Goal: Information Seeking & Learning: Learn about a topic

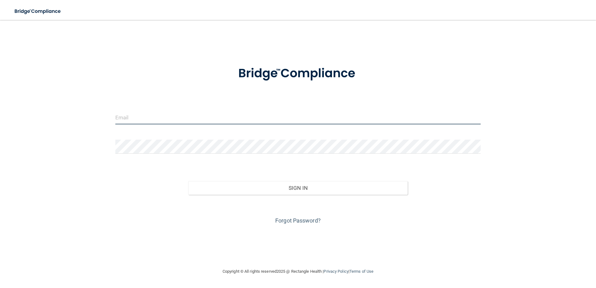
type input "[EMAIL_ADDRESS][DOMAIN_NAME]"
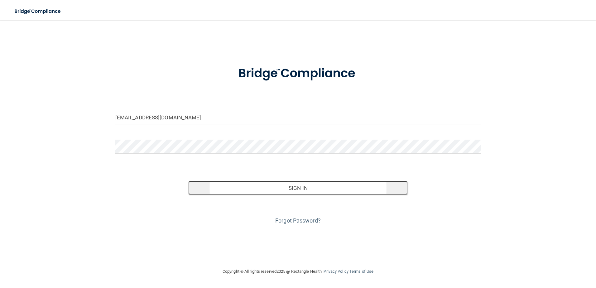
click at [319, 186] on button "Sign In" at bounding box center [297, 188] width 219 height 14
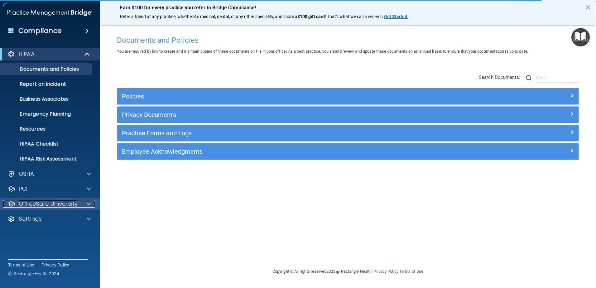
click at [36, 203] on p "OfficeSafe University" at bounding box center [48, 203] width 59 height 7
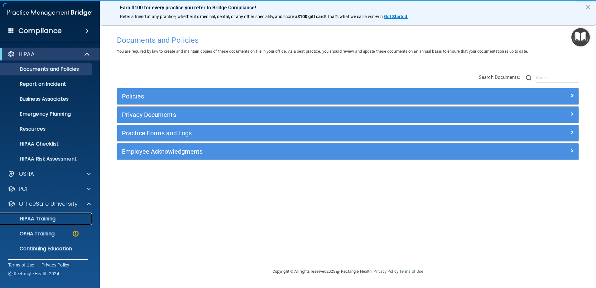
click at [47, 218] on p "HIPAA Training" at bounding box center [29, 219] width 51 height 6
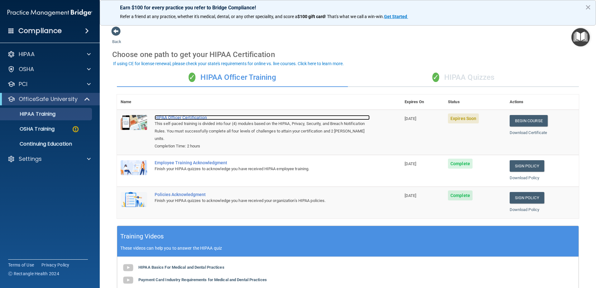
click at [195, 117] on div "HIPAA Officer Certification" at bounding box center [262, 117] width 215 height 5
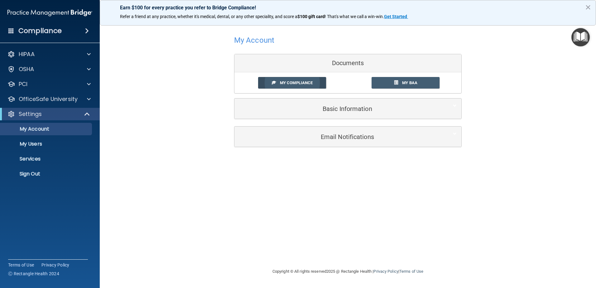
click at [299, 81] on span "My Compliance" at bounding box center [296, 82] width 33 height 5
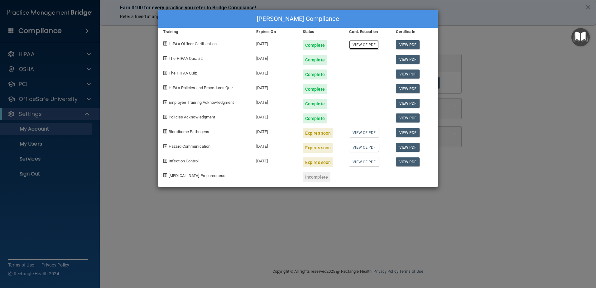
click at [367, 46] on link "View CE PDF" at bounding box center [364, 44] width 30 height 9
click at [410, 45] on link "View PDF" at bounding box center [408, 44] width 24 height 9
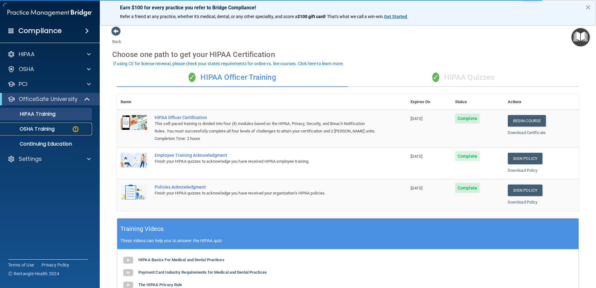
click at [42, 129] on p "OSHA Training" at bounding box center [29, 129] width 50 height 6
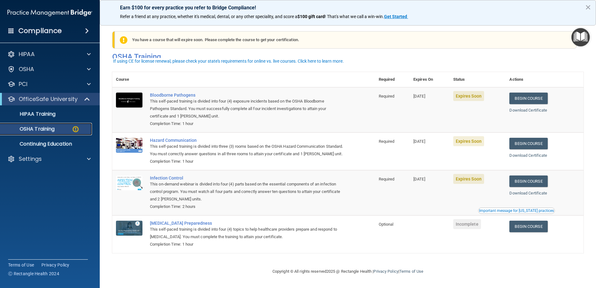
scroll to position [6, 0]
click at [160, 93] on div "Bloodborne Pathogens" at bounding box center [247, 95] width 194 height 5
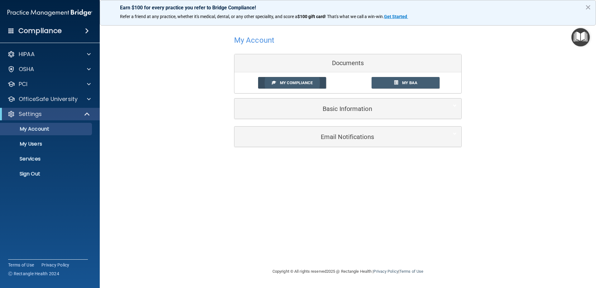
click at [315, 86] on link "My Compliance" at bounding box center [292, 83] width 68 height 12
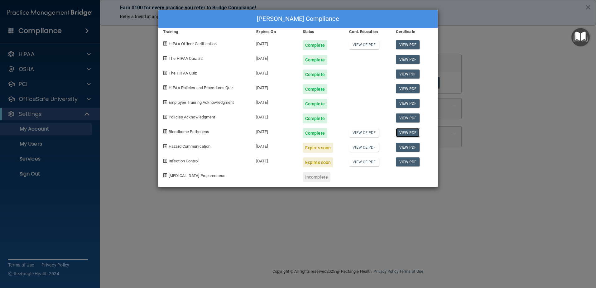
click at [409, 133] on link "View PDF" at bounding box center [408, 132] width 24 height 9
click at [521, 156] on div "Meg McDaniel's Compliance Training Expires On Status Cont. Education Certificat…" at bounding box center [298, 144] width 596 height 288
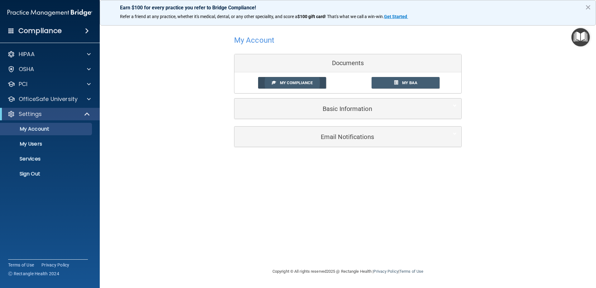
click at [286, 84] on span "My Compliance" at bounding box center [296, 82] width 33 height 5
